Goal: Transaction & Acquisition: Subscribe to service/newsletter

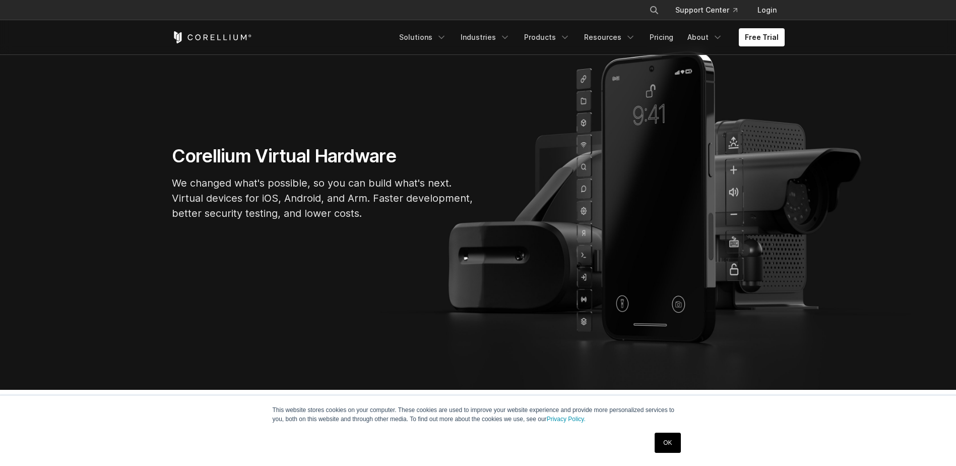
scroll to position [252, 0]
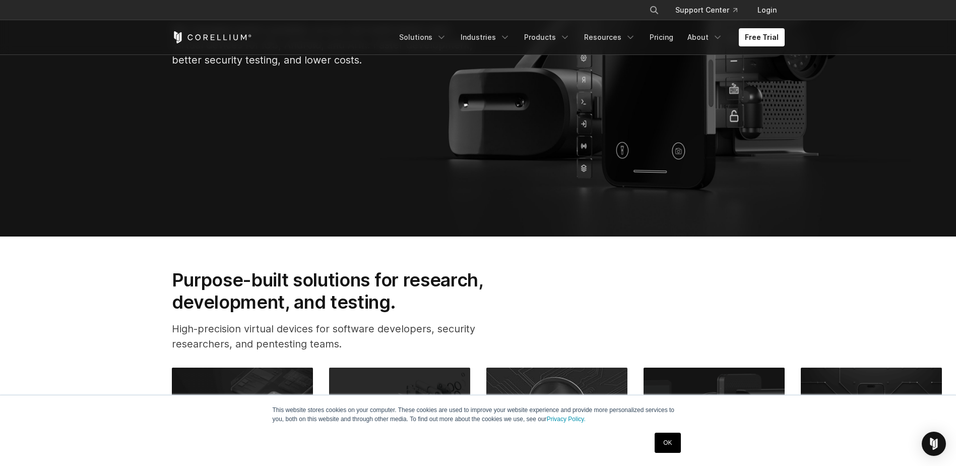
click at [670, 448] on link "OK" at bounding box center [667, 442] width 26 height 20
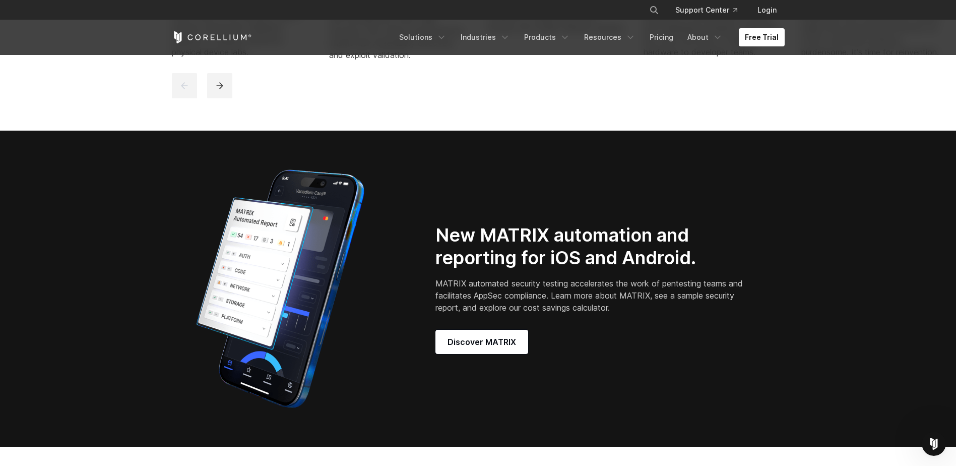
scroll to position [705, 0]
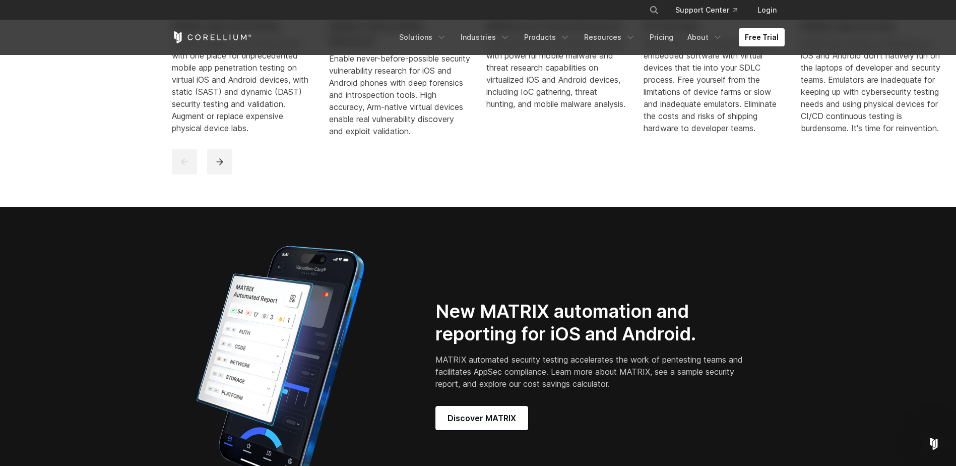
click at [771, 21] on div "Free Trial Solutions IoT" at bounding box center [478, 37] width 613 height 34
click at [769, 34] on link "Free Trial" at bounding box center [762, 37] width 46 height 18
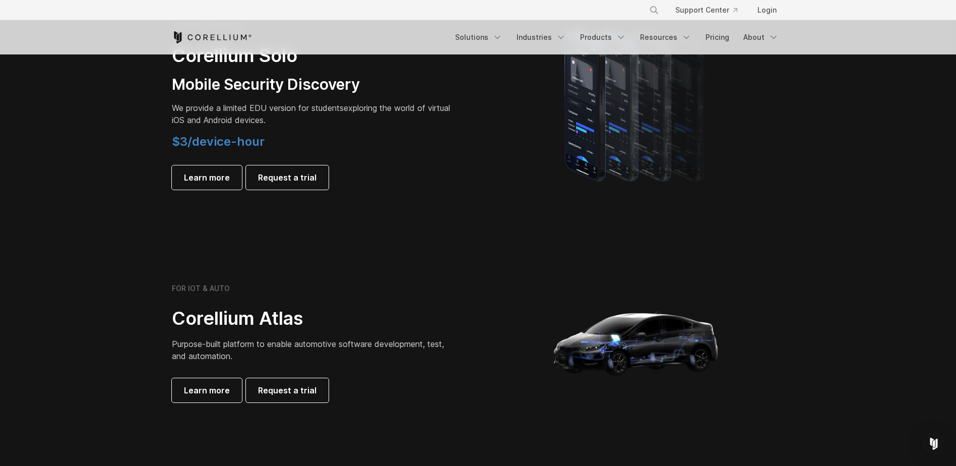
scroll to position [806, 0]
